Goal: Information Seeking & Learning: Find specific page/section

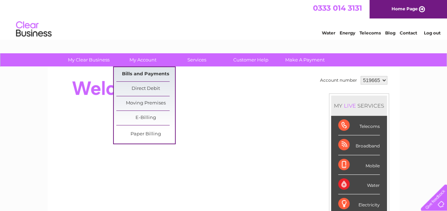
click at [144, 71] on link "Bills and Payments" at bounding box center [145, 74] width 59 height 14
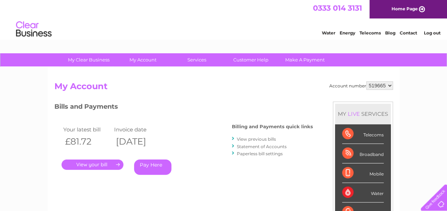
click at [92, 162] on link "." at bounding box center [92, 164] width 62 height 10
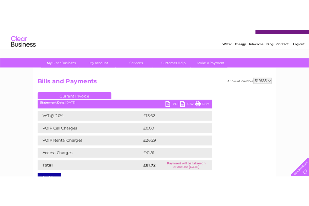
scroll to position [11, 0]
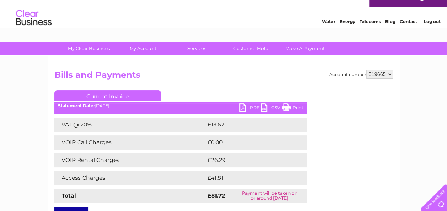
click at [241, 107] on link "PDF" at bounding box center [249, 108] width 21 height 10
click at [309, 19] on link "Contact" at bounding box center [407, 21] width 17 height 5
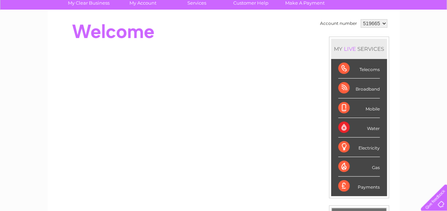
scroll to position [43, 0]
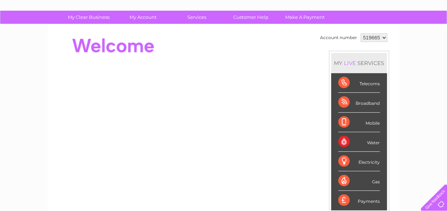
click at [382, 37] on select "519665" at bounding box center [373, 37] width 27 height 9
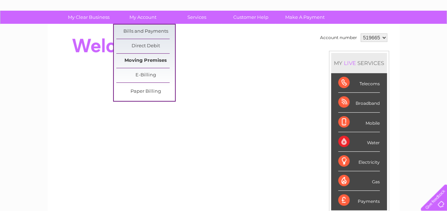
click at [154, 58] on link "Moving Premises" at bounding box center [145, 61] width 59 height 14
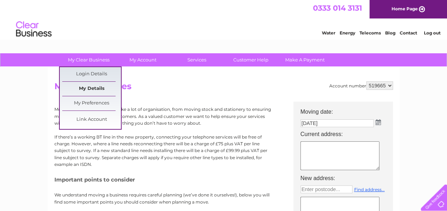
click at [94, 85] on link "My Details" at bounding box center [91, 89] width 59 height 14
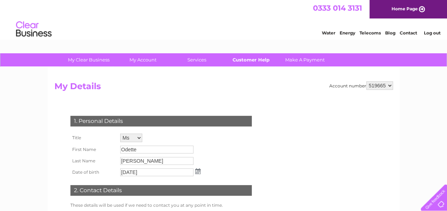
click at [252, 57] on link "Customer Help" at bounding box center [250, 59] width 59 height 13
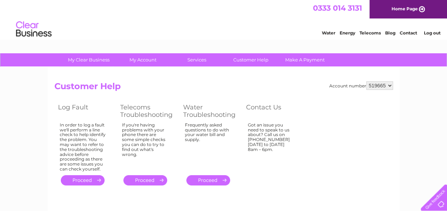
click at [409, 30] on li "Contact" at bounding box center [407, 31] width 17 height 7
click at [403, 7] on link "Home Page" at bounding box center [407, 9] width 77 height 18
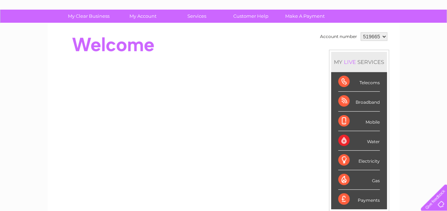
scroll to position [43, 0]
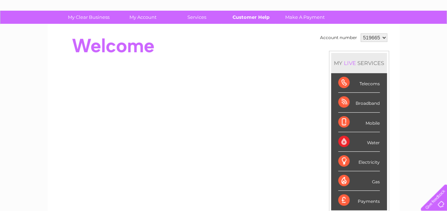
click at [254, 14] on link "Customer Help" at bounding box center [250, 17] width 59 height 13
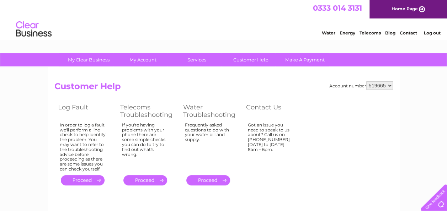
click at [430, 31] on link "Log out" at bounding box center [431, 32] width 17 height 5
